Goal: Transaction & Acquisition: Purchase product/service

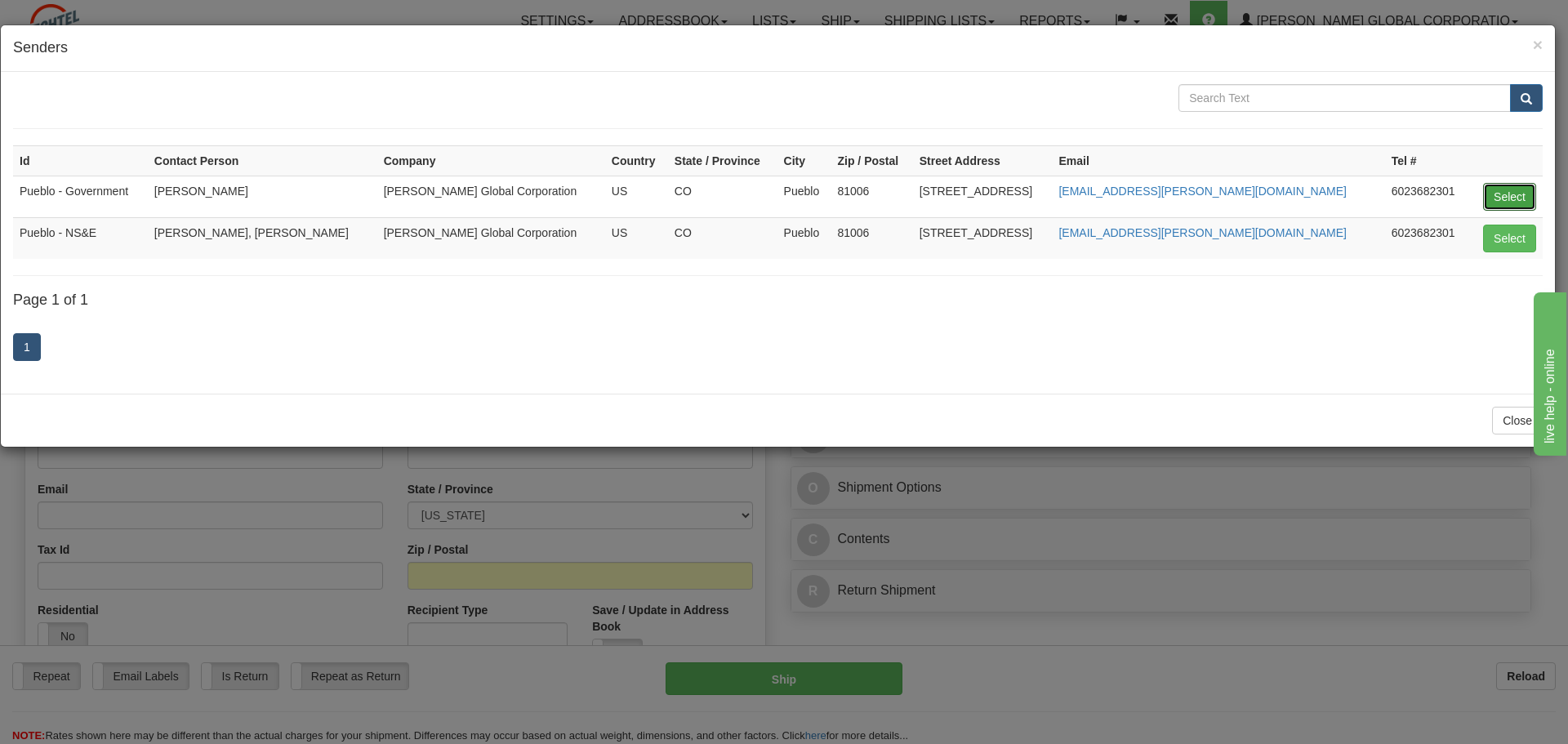
click at [1516, 188] on button "Select" at bounding box center [1509, 197] width 53 height 28
type input "Pueblo - Government"
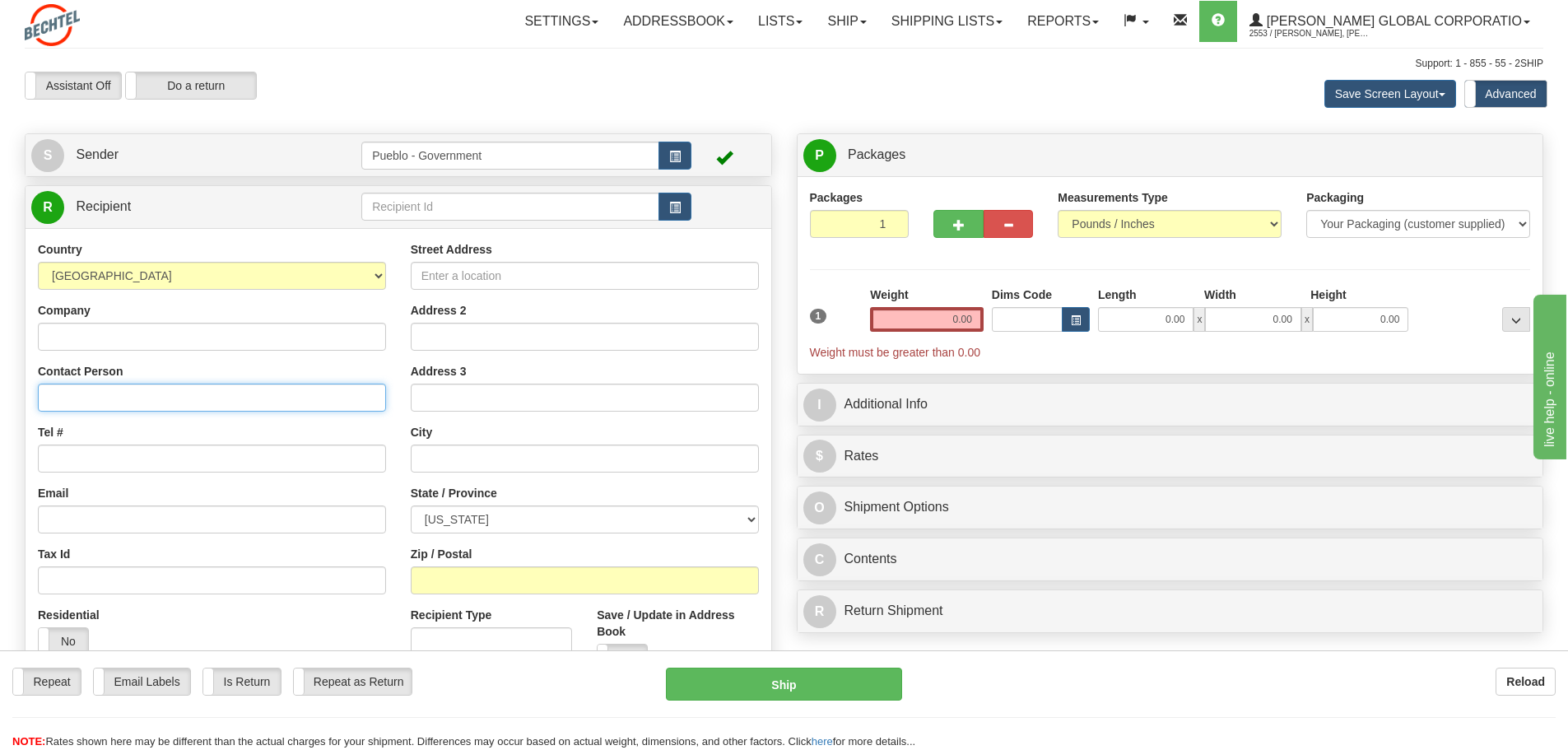
click at [68, 400] on input "Contact Person" at bounding box center [212, 398] width 348 height 28
type input "[PERSON_NAME]"
click at [80, 460] on input "Tel #" at bounding box center [212, 459] width 348 height 28
type input "4102712696"
click at [58, 639] on label "No" at bounding box center [62, 642] width 49 height 27
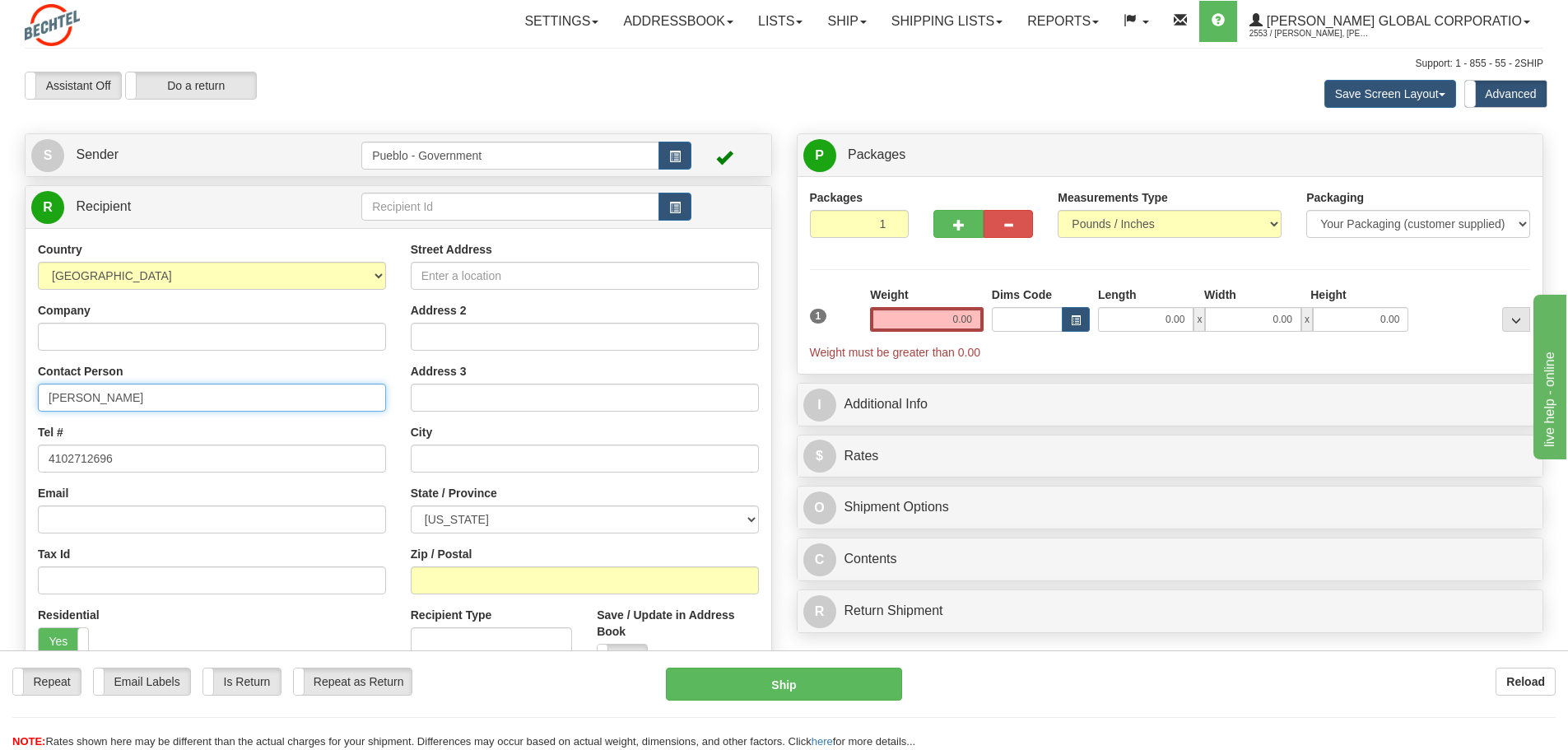
click at [124, 396] on input "[PERSON_NAME]" at bounding box center [212, 398] width 348 height 28
type input "[PERSON_NAME]"
click at [121, 460] on input "4102712696" at bounding box center [212, 459] width 348 height 28
click at [449, 272] on input "Street Address" at bounding box center [585, 276] width 348 height 28
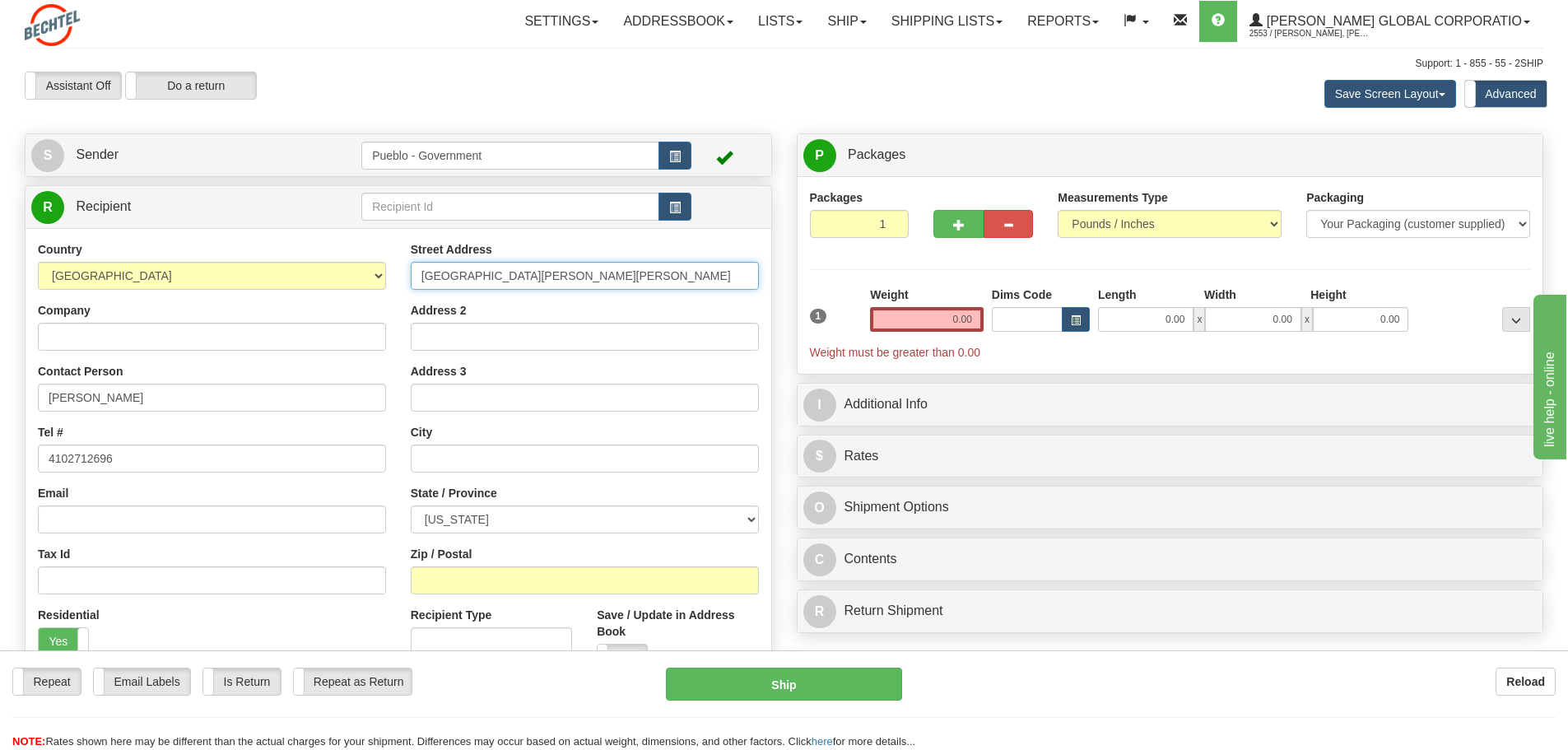
type input "[GEOGRAPHIC_DATA][PERSON_NAME][PERSON_NAME]"
click at [450, 450] on input "text" at bounding box center [585, 459] width 348 height 28
type input "[PERSON_NAME] Square"
click at [752, 517] on select "[US_STATE] [US_STATE] [US_STATE] [US_STATE] Armed Forces America Armed Forces E…" at bounding box center [585, 519] width 348 height 28
select select "PA"
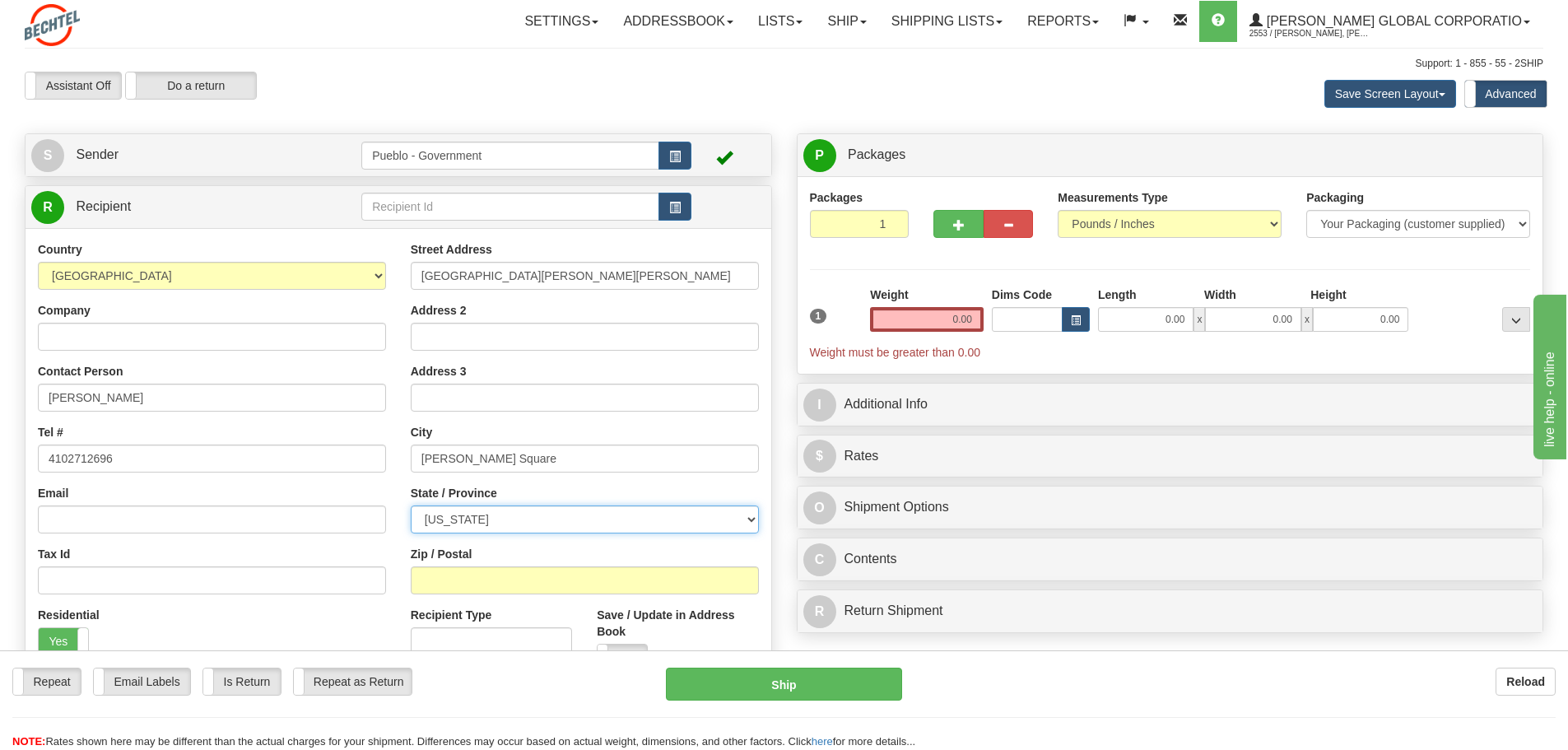
click at [411, 505] on select "[US_STATE] [US_STATE] [US_STATE] [US_STATE] Armed Forces America Armed Forces E…" at bounding box center [585, 519] width 348 height 28
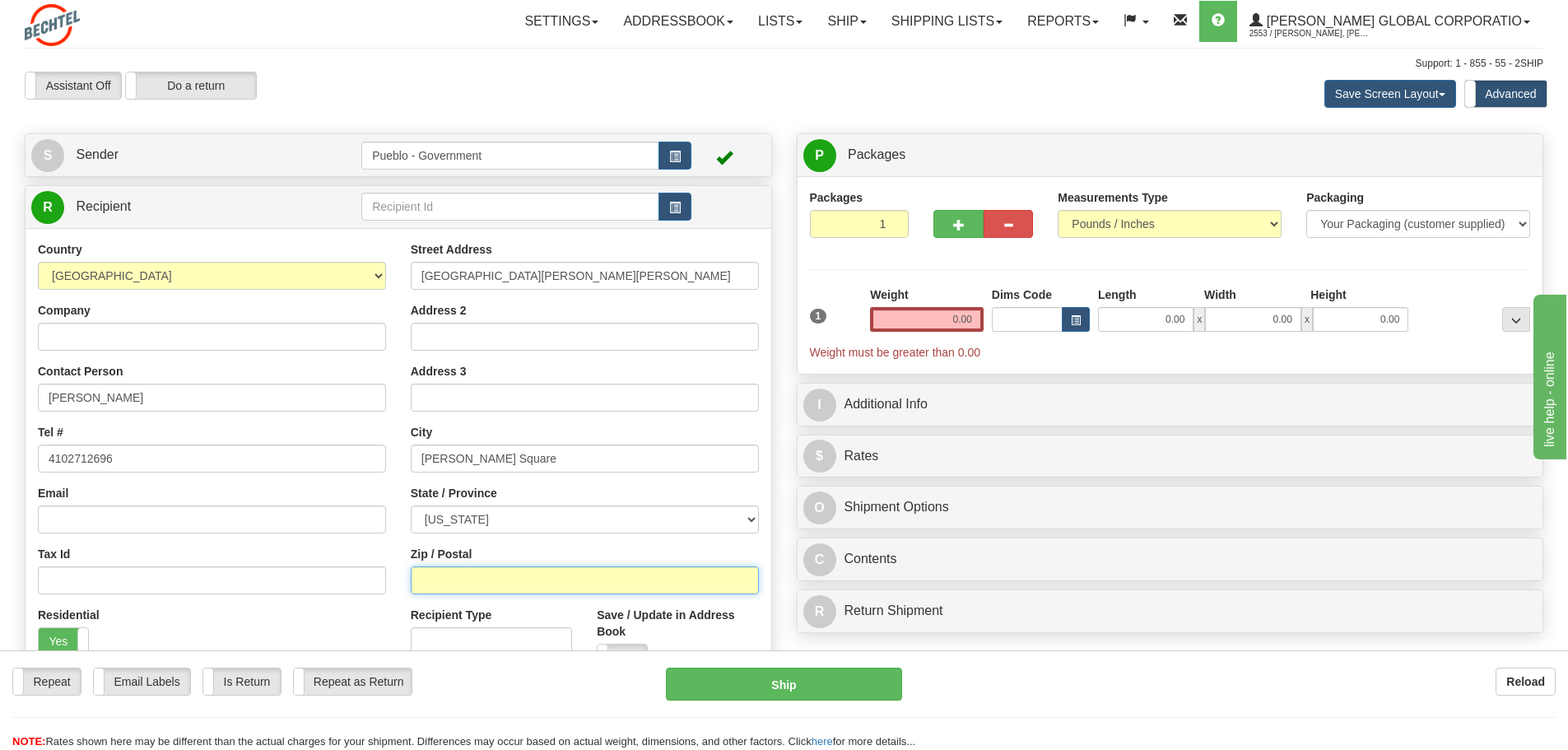
click at [459, 586] on input "Zip / Postal" at bounding box center [585, 581] width 348 height 28
type input "19348"
click at [955, 315] on input "0.00" at bounding box center [927, 320] width 114 height 25
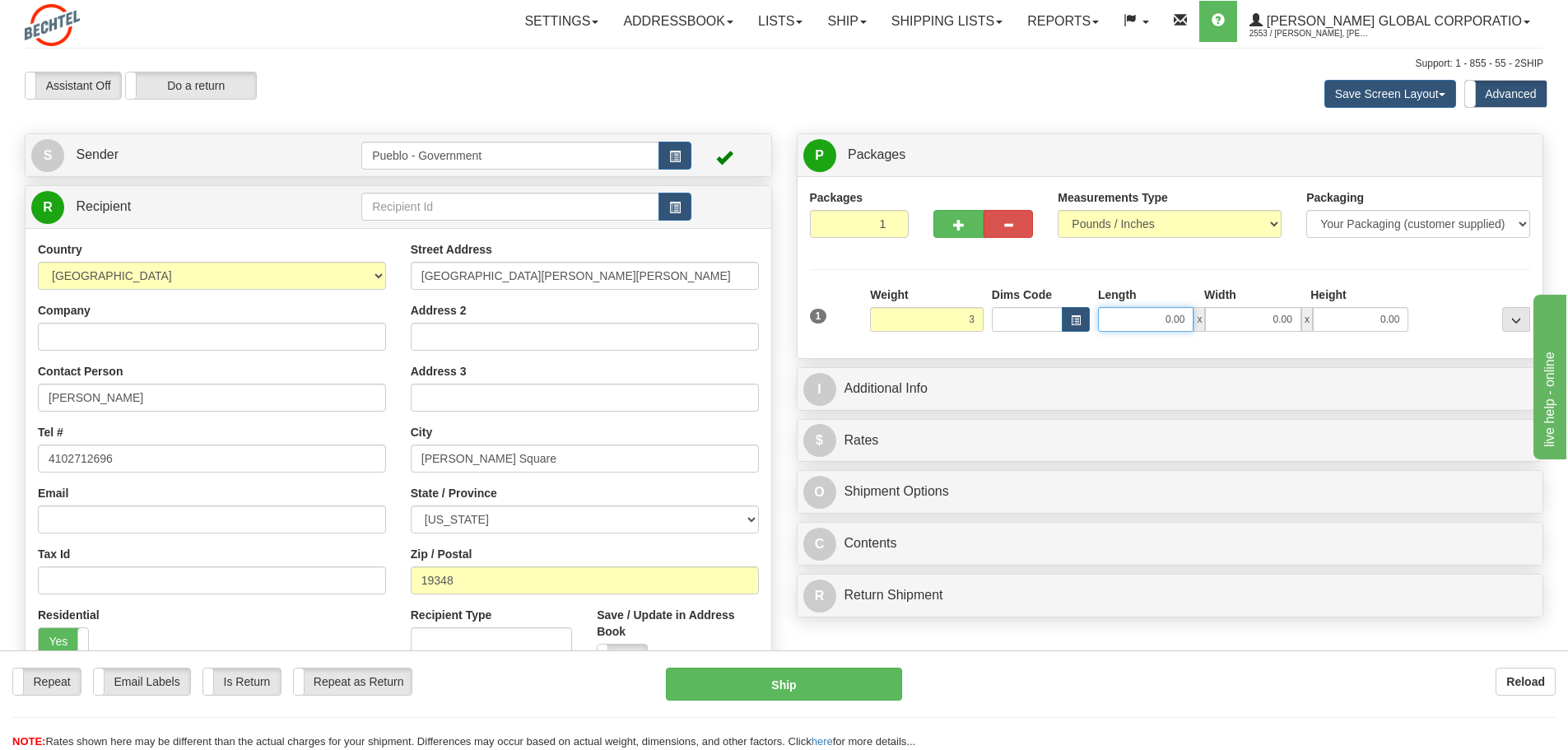
type input "3.00"
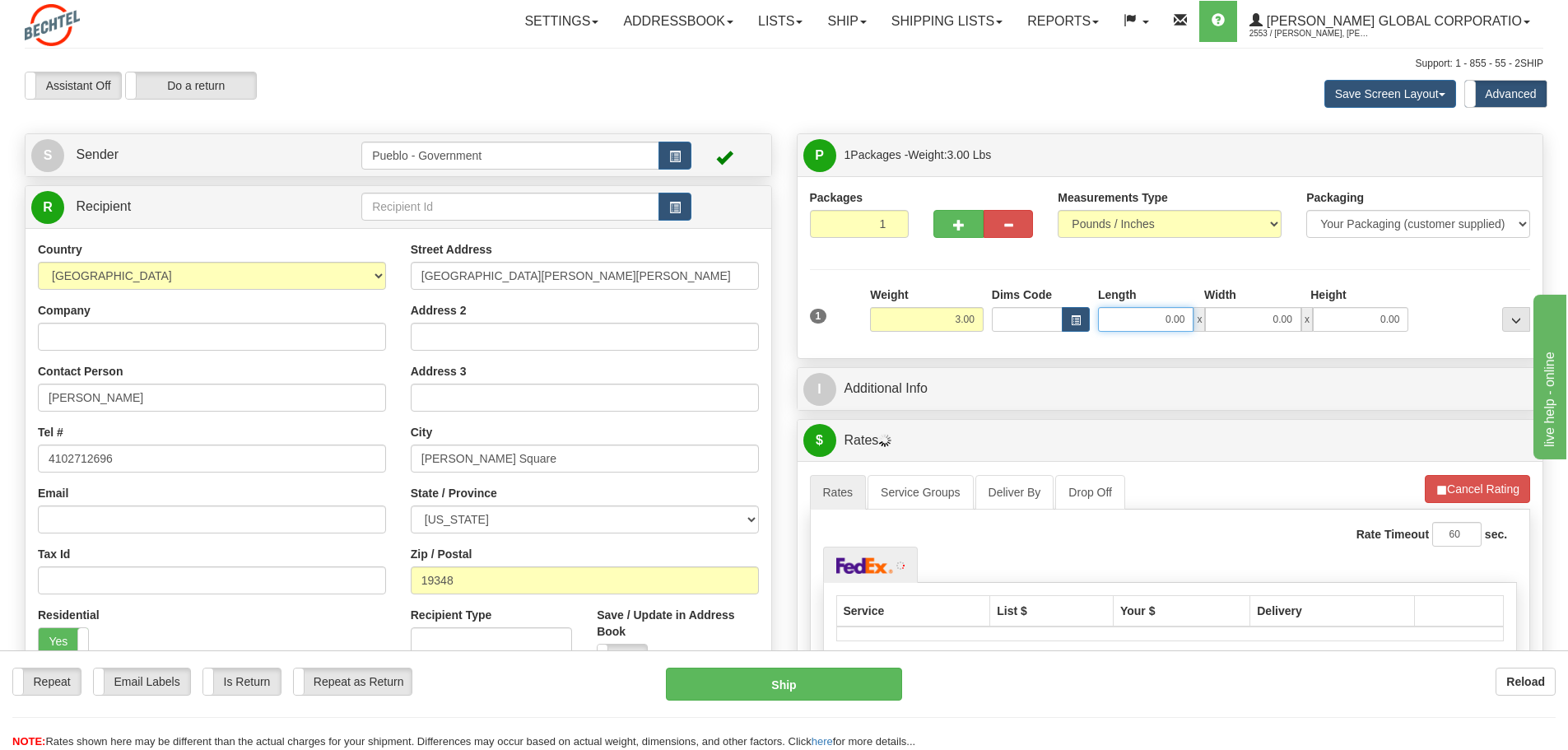
click at [1132, 321] on input "0.00" at bounding box center [1146, 320] width 96 height 25
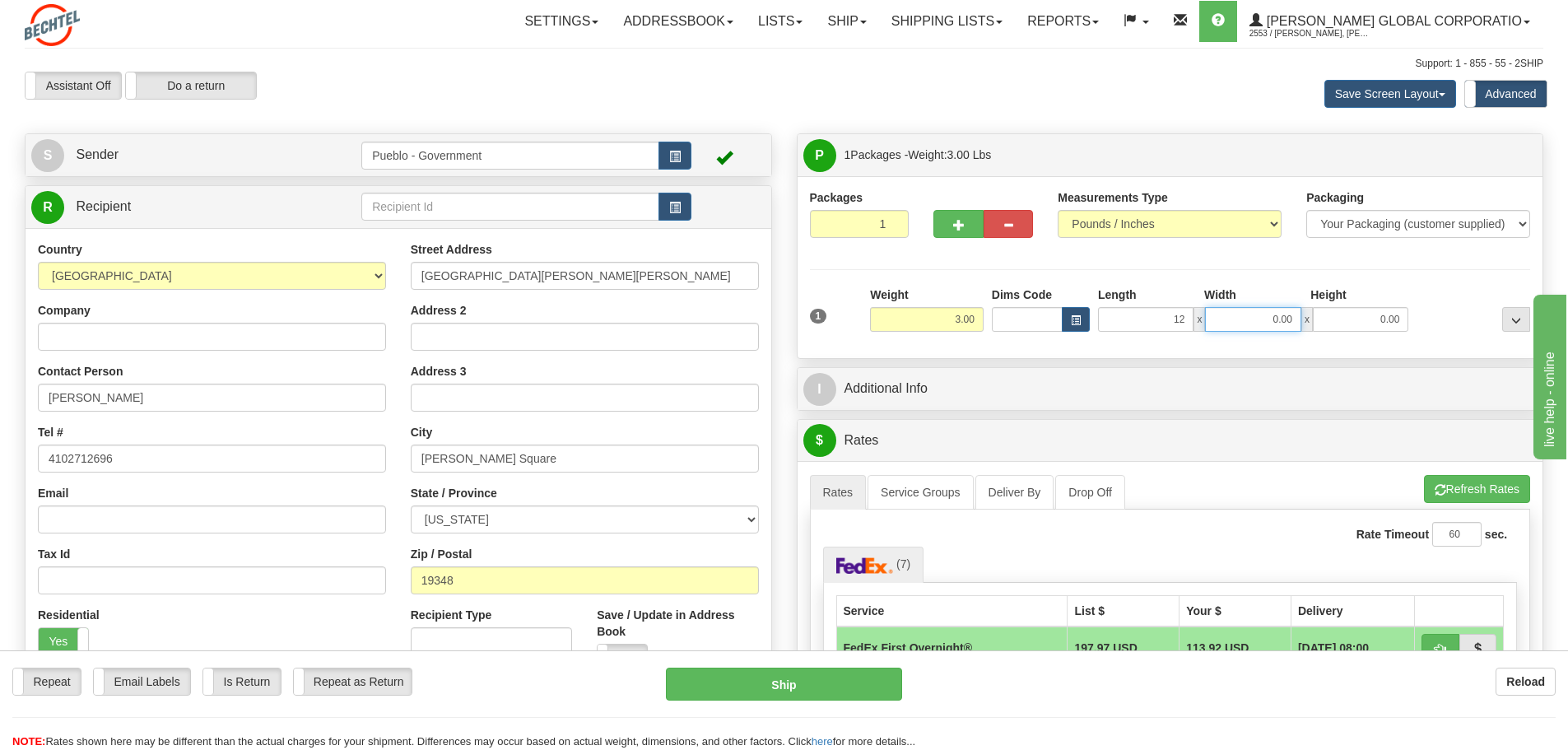
type input "12.00"
click at [1285, 316] on input "0.00" at bounding box center [1253, 320] width 96 height 25
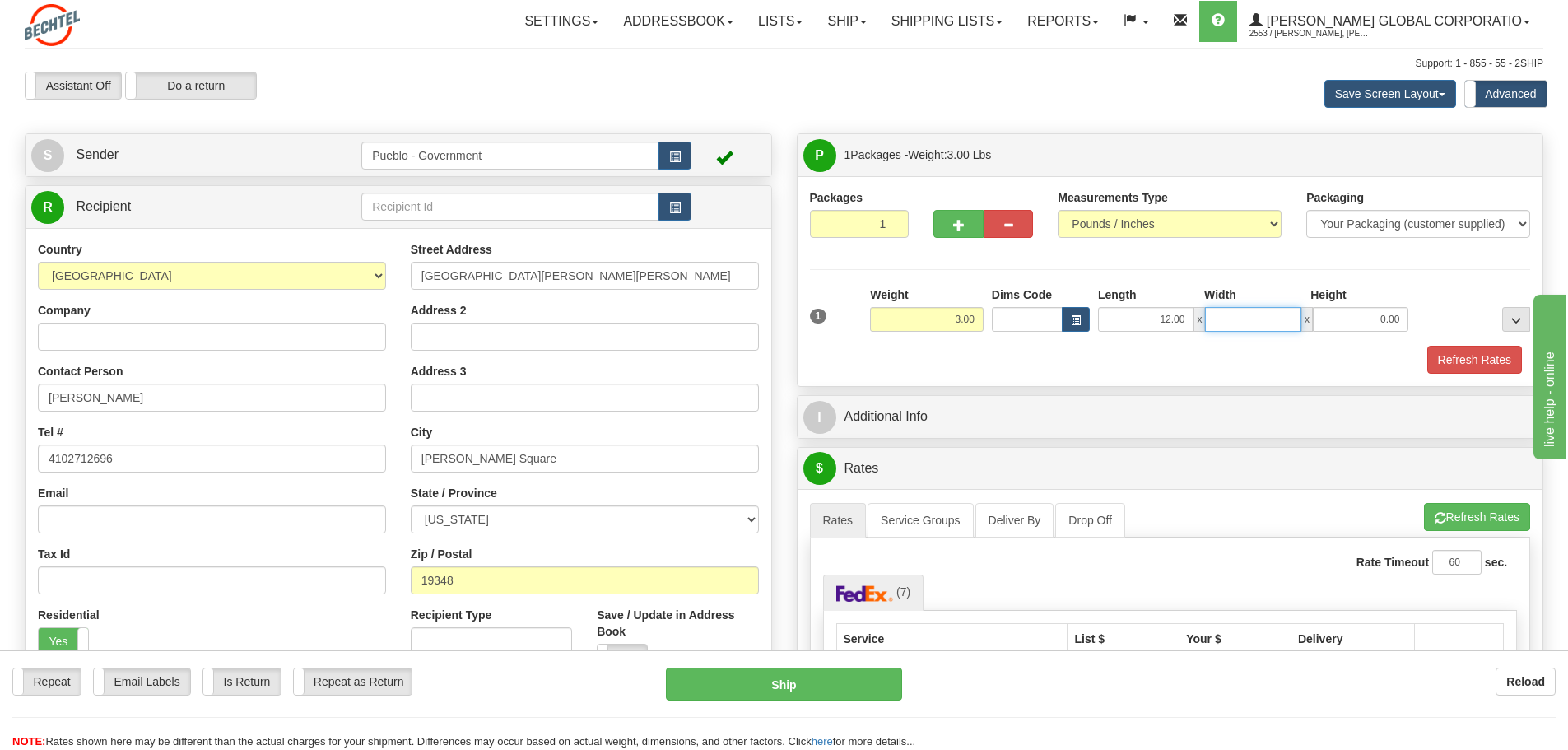
type input "6"
type input "10.00"
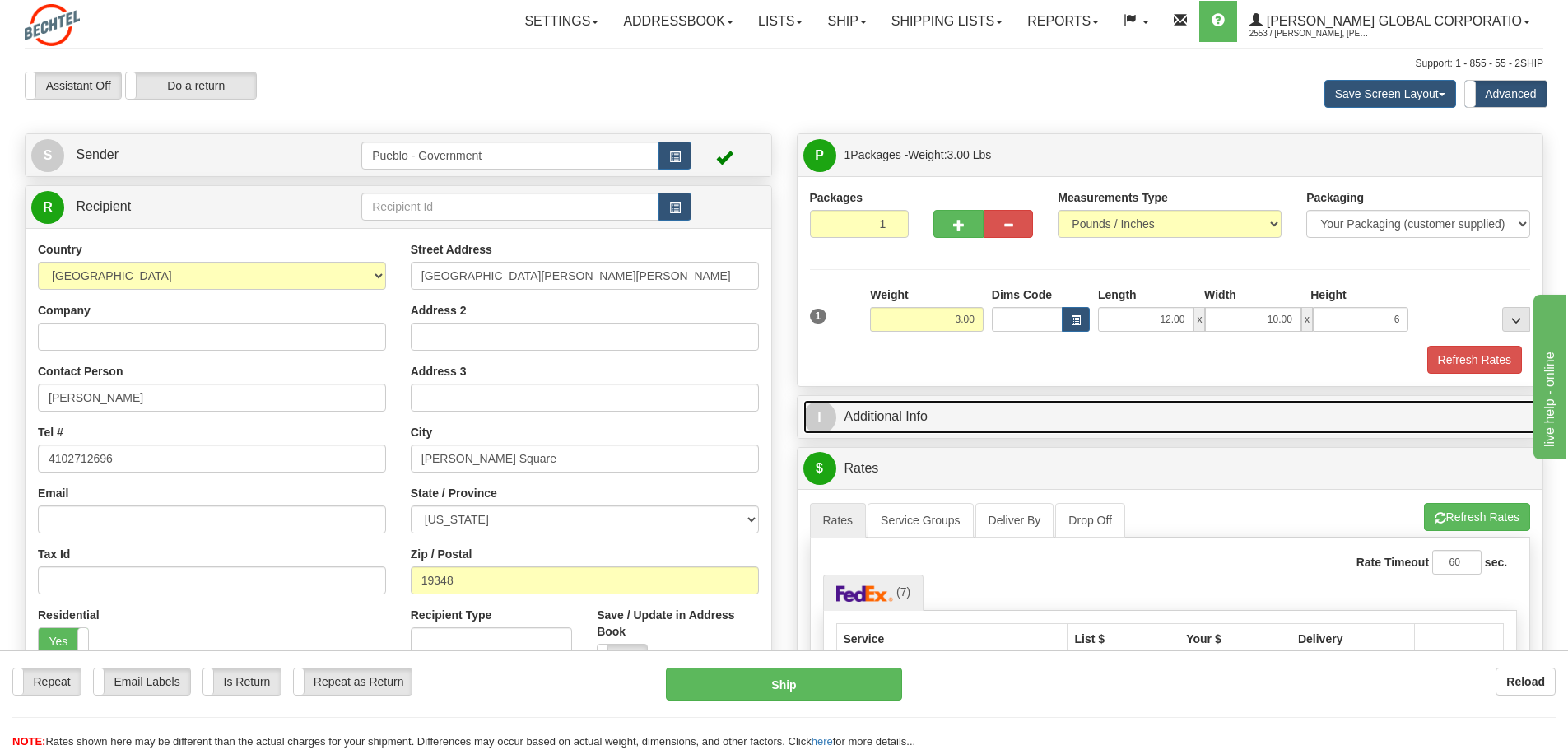
type input "6.00"
click at [904, 413] on link "I Additional Info" at bounding box center [1170, 417] width 734 height 34
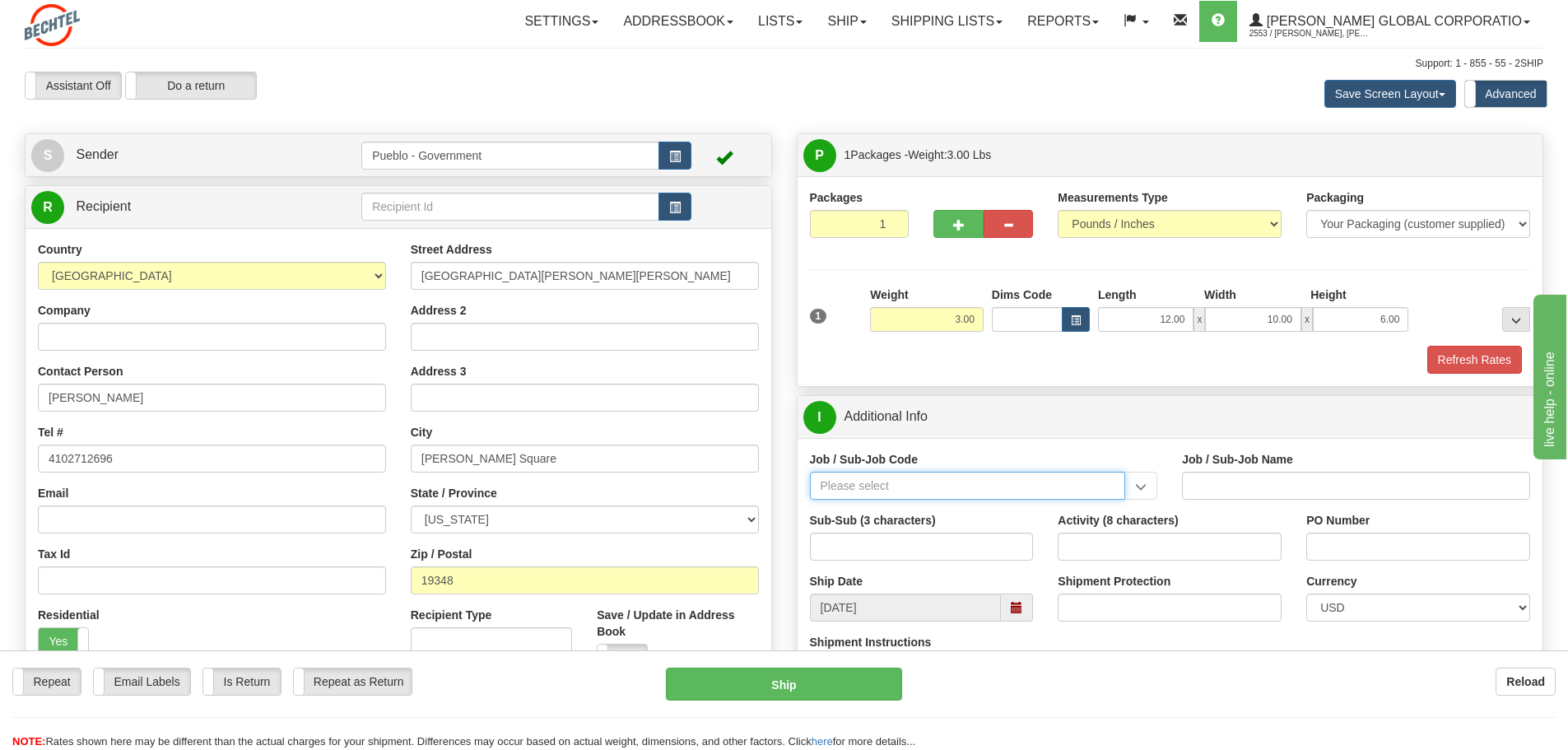
click at [851, 488] on input "Job / Sub-Job Code" at bounding box center [968, 486] width 316 height 28
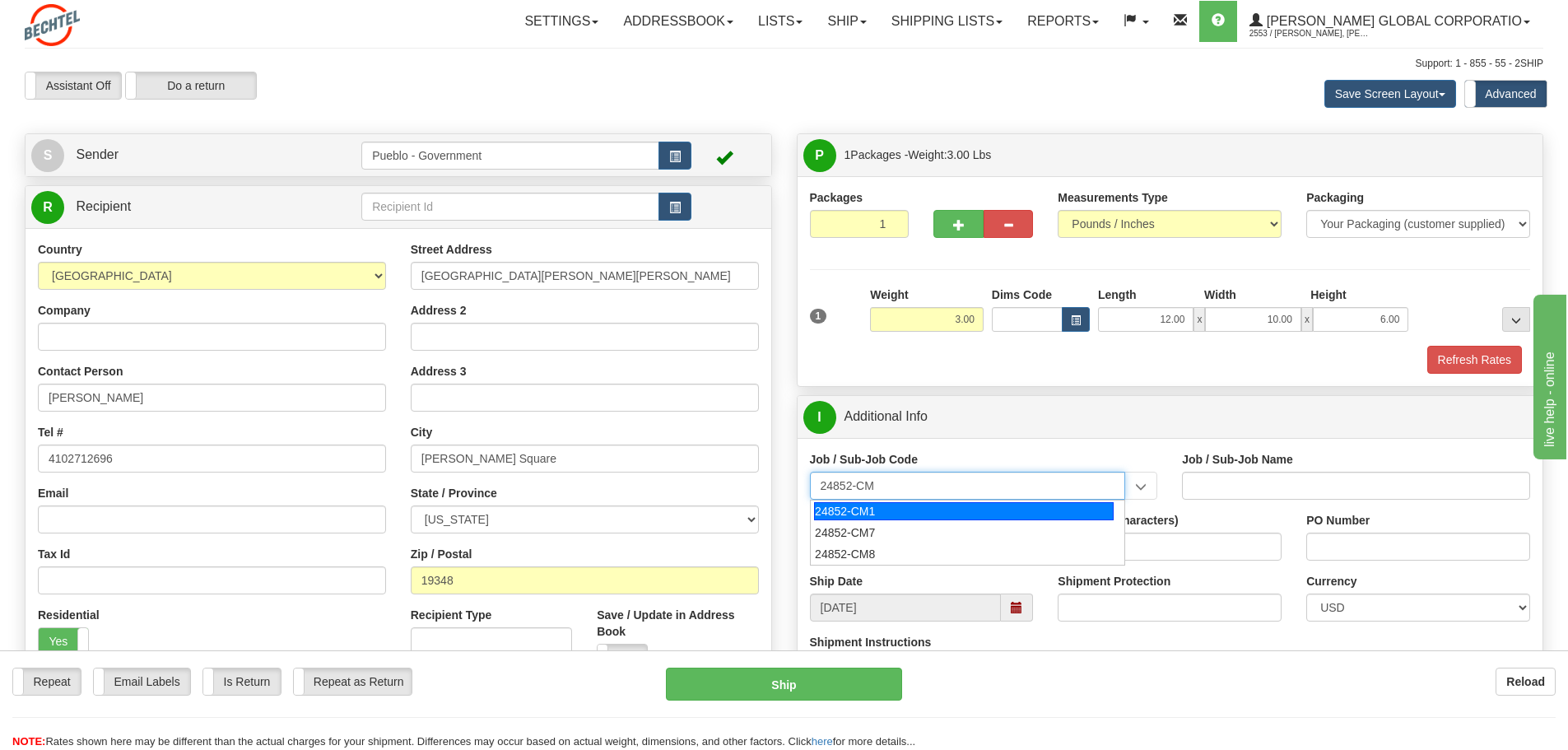
type input "24852-CM8"
click at [856, 509] on div "24852-CM8" at bounding box center [964, 511] width 300 height 18
type input "PUEBLO CHEM DEMIL PROJECT - CLOSURE-MP-BNI-UTILIT"
type input "24852-CM8"
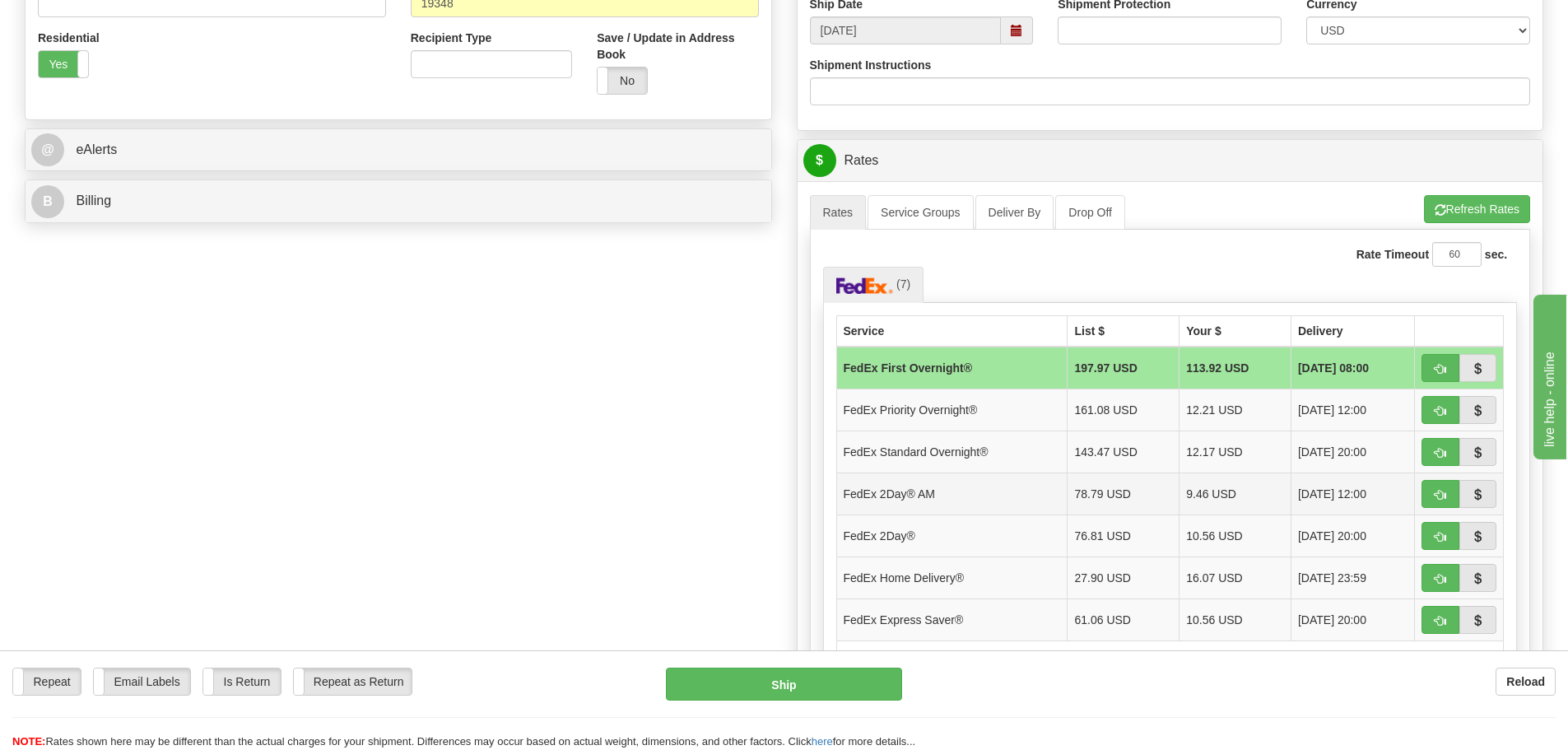
scroll to position [576, 0]
click at [1445, 492] on span "button" at bounding box center [1441, 496] width 12 height 11
type input "49"
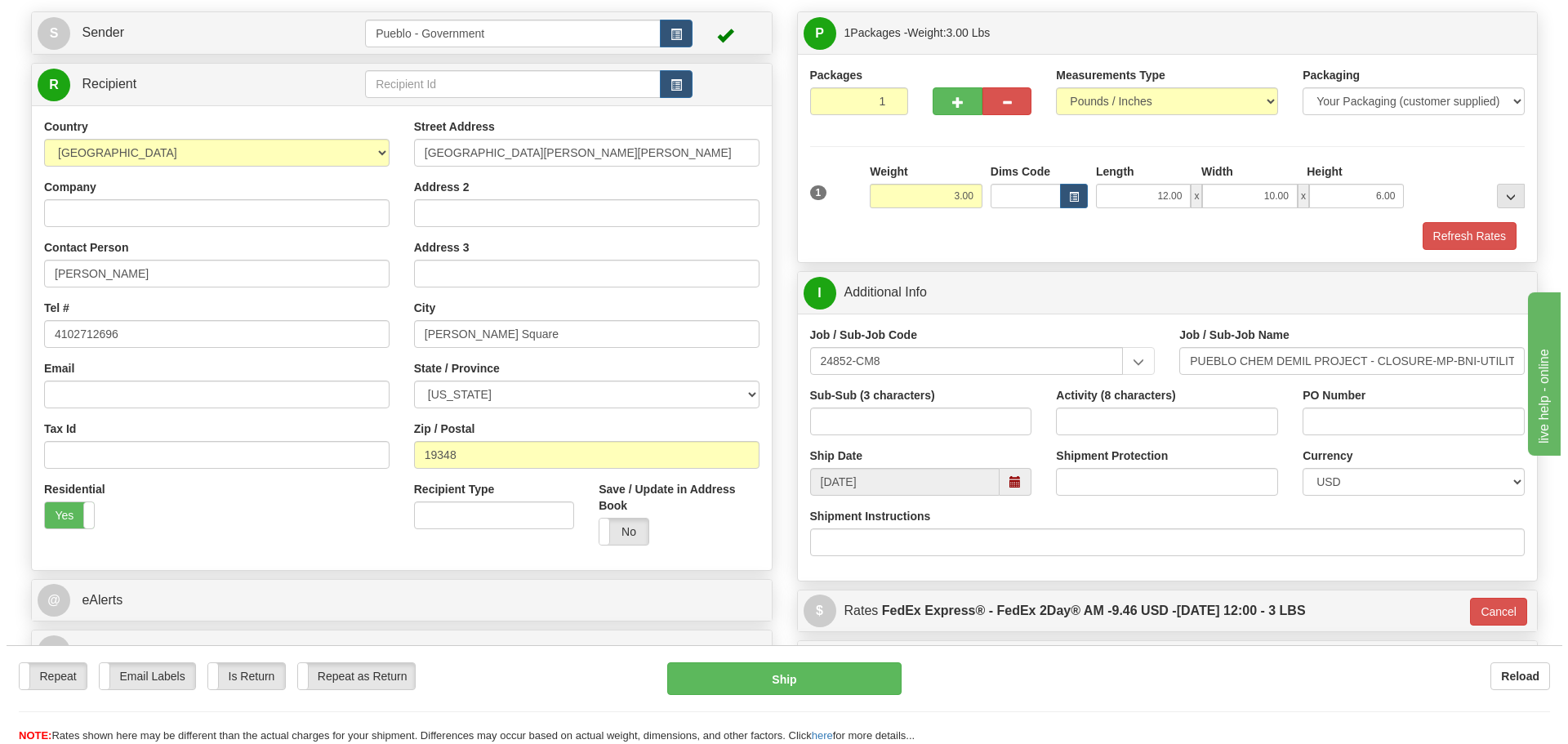
scroll to position [0, 0]
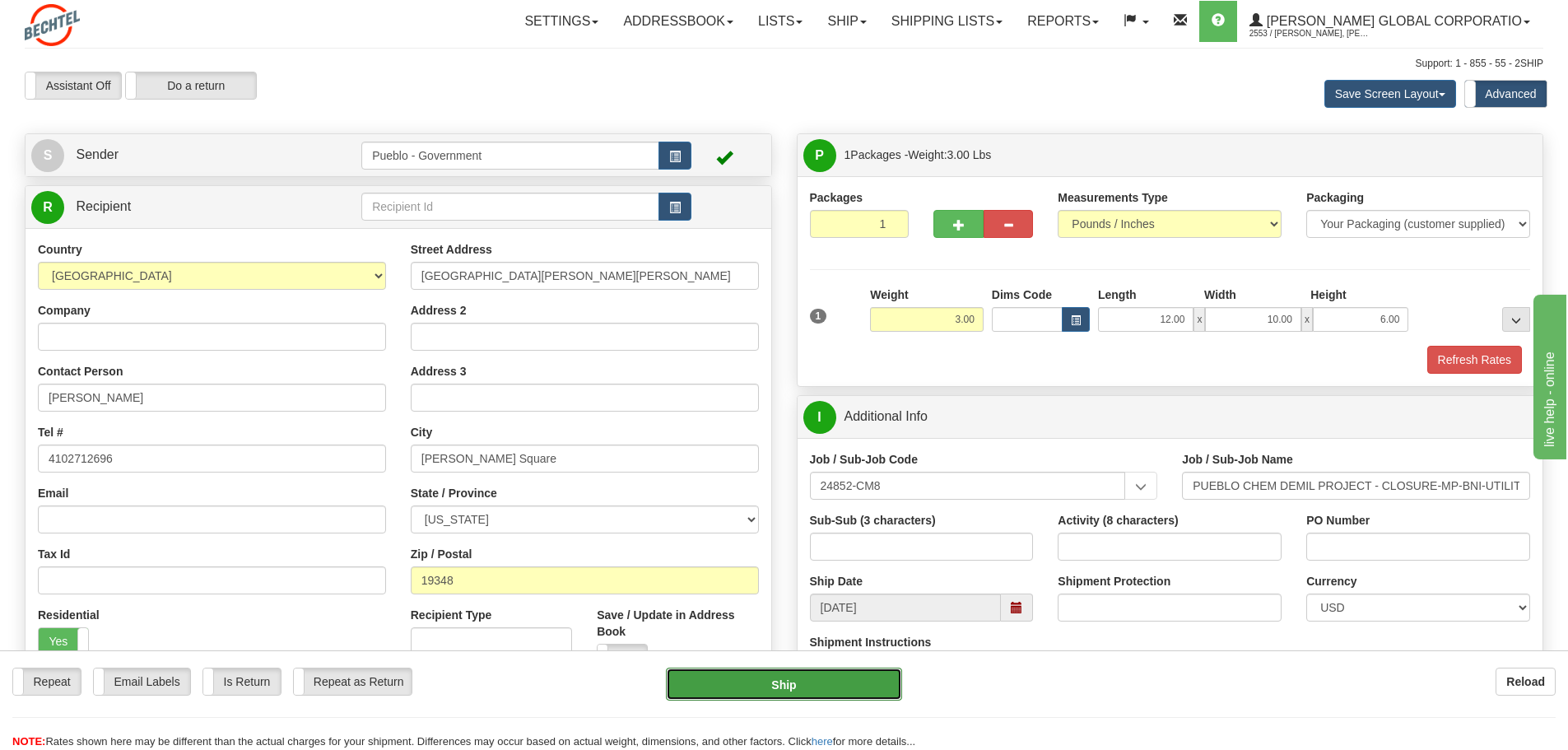
click at [789, 684] on button "Ship" at bounding box center [784, 684] width 236 height 33
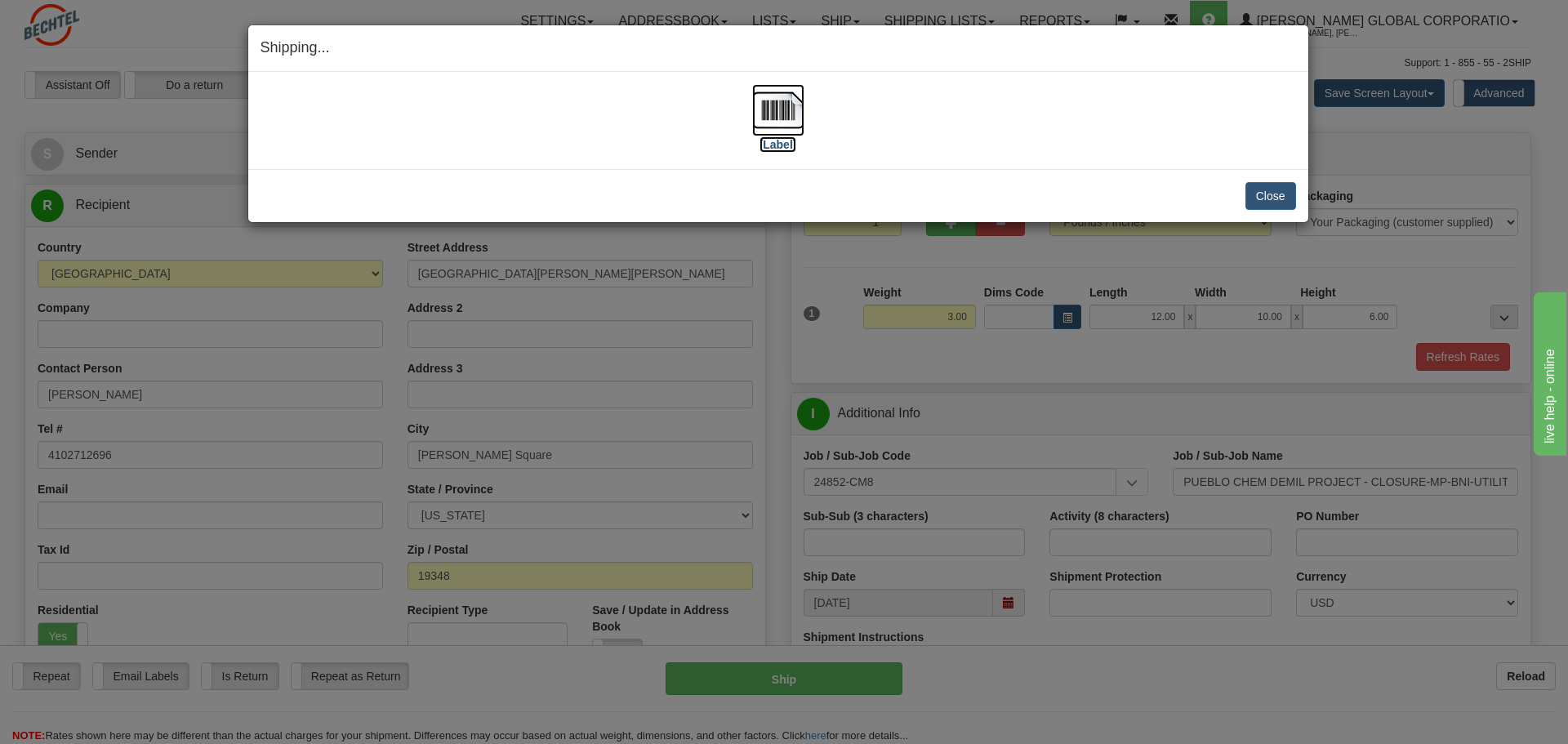
click at [770, 110] on img at bounding box center [778, 110] width 52 height 52
